Goal: Information Seeking & Learning: Find specific page/section

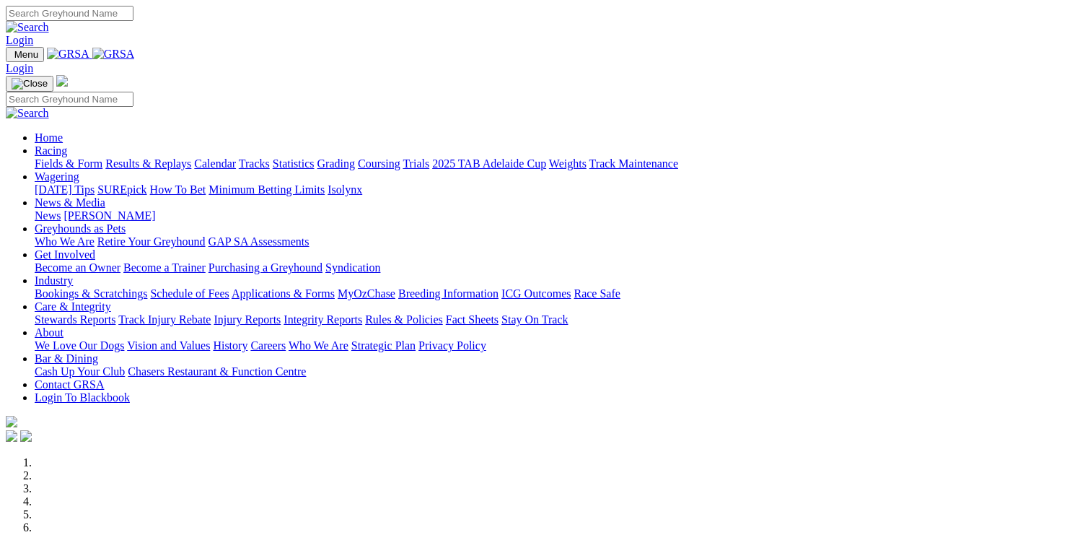
click at [362, 313] on link "Integrity Reports" at bounding box center [323, 319] width 79 height 12
